Goal: Complete application form

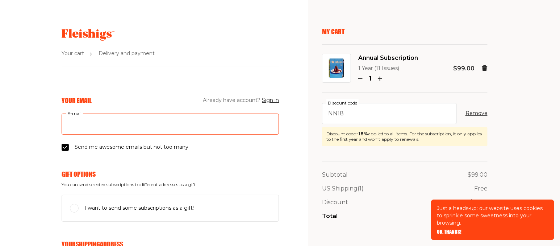
click at [136, 120] on input "E-mail" at bounding box center [170, 123] width 217 height 21
type input "[EMAIL_ADDRESS][DOMAIN_NAME]"
type input "[PERSON_NAME]"
type input "27 BRIGHTON PL"
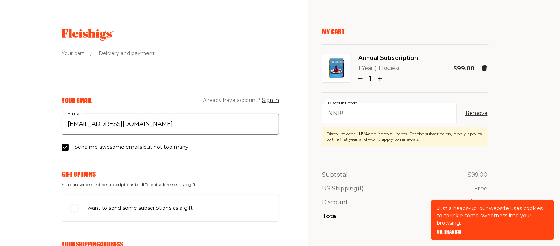
type input "7326887407"
type input "06902"
type input "[GEOGRAPHIC_DATA]"
select select "US"
select select "[US_STATE]"
